Goal: Check status: Check status

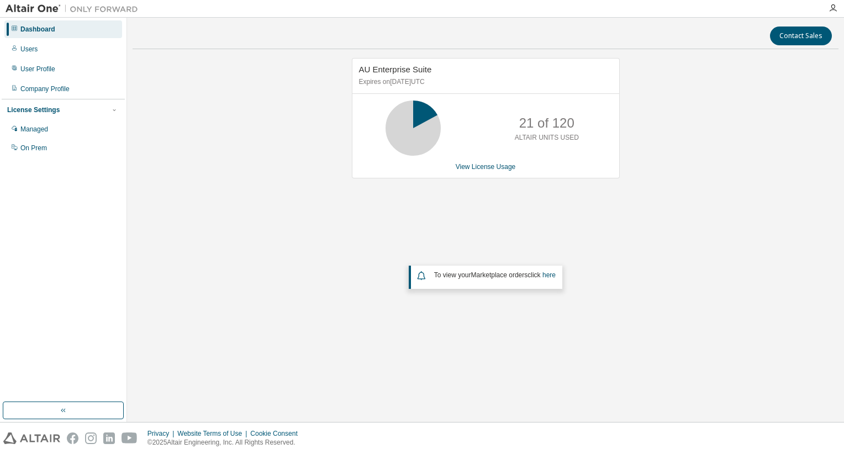
drag, startPoint x: 391, startPoint y: 83, endPoint x: 431, endPoint y: 80, distance: 40.5
click at [431, 80] on p "Expires on [DATE] UTC" at bounding box center [484, 81] width 251 height 9
drag, startPoint x: 431, startPoint y: 80, endPoint x: 459, endPoint y: 84, distance: 28.5
click at [459, 84] on p "Expires on [DATE] UTC" at bounding box center [484, 81] width 251 height 9
